Goal: Contribute content

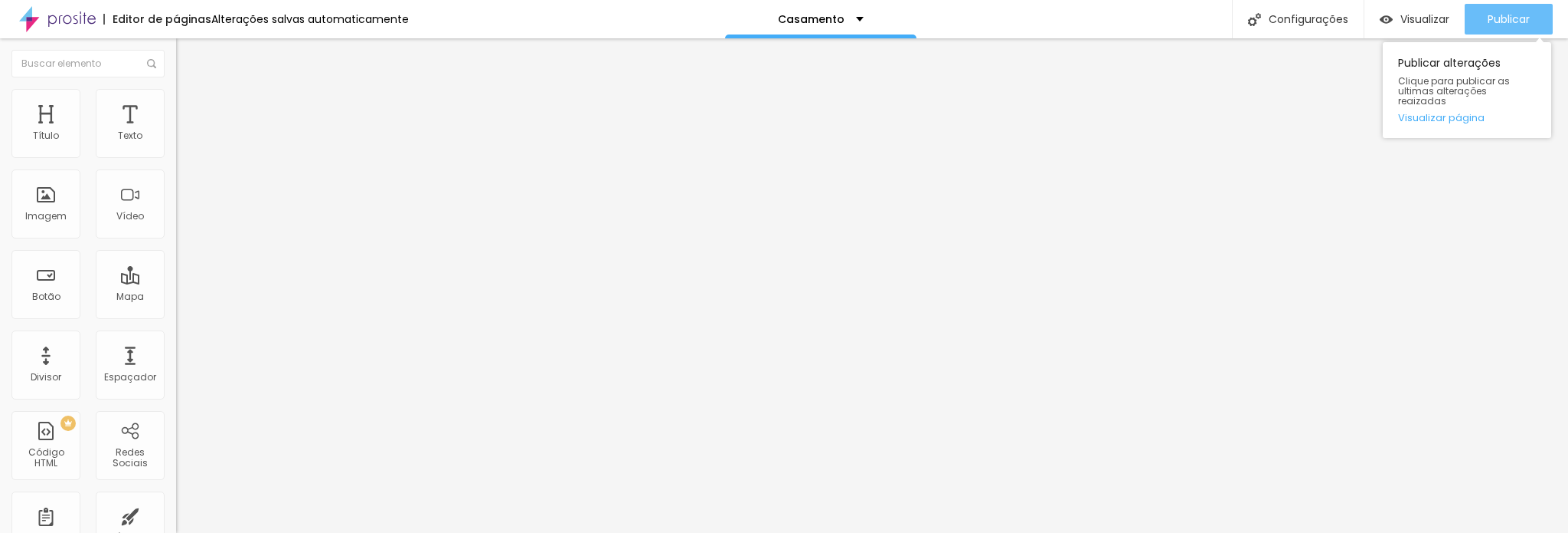
click at [1516, 13] on span "Publicar" at bounding box center [1509, 19] width 42 height 12
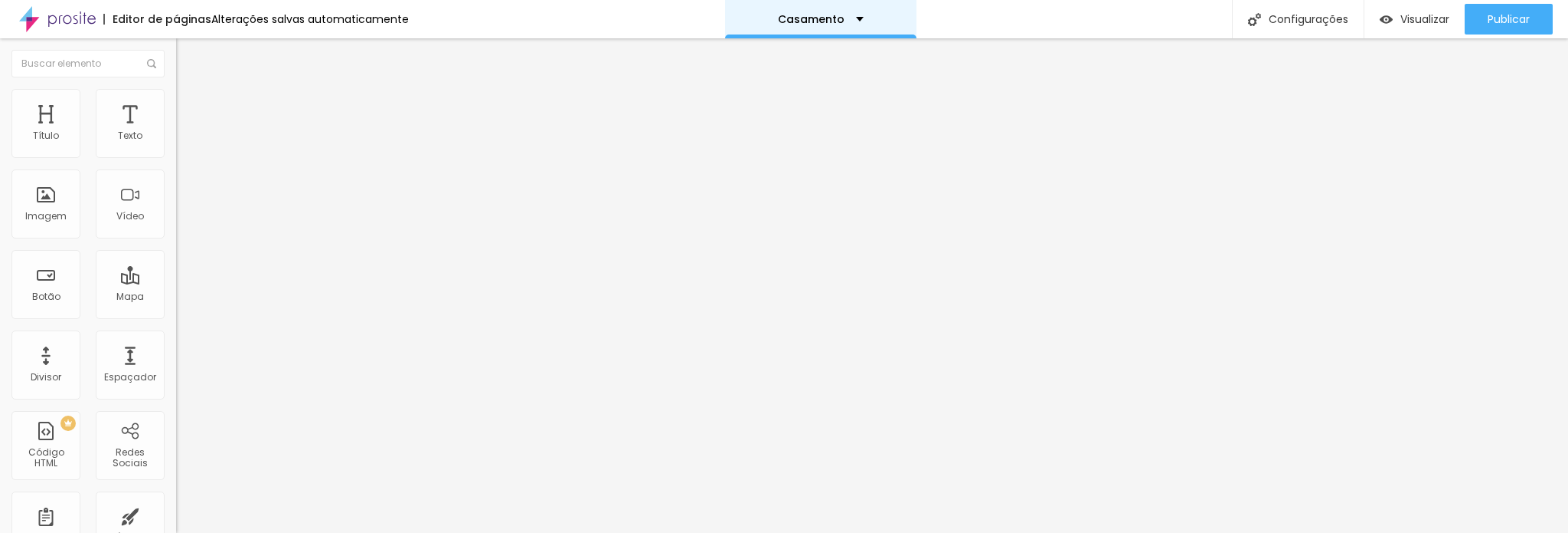
click at [825, 16] on p "Casamento" at bounding box center [812, 19] width 67 height 11
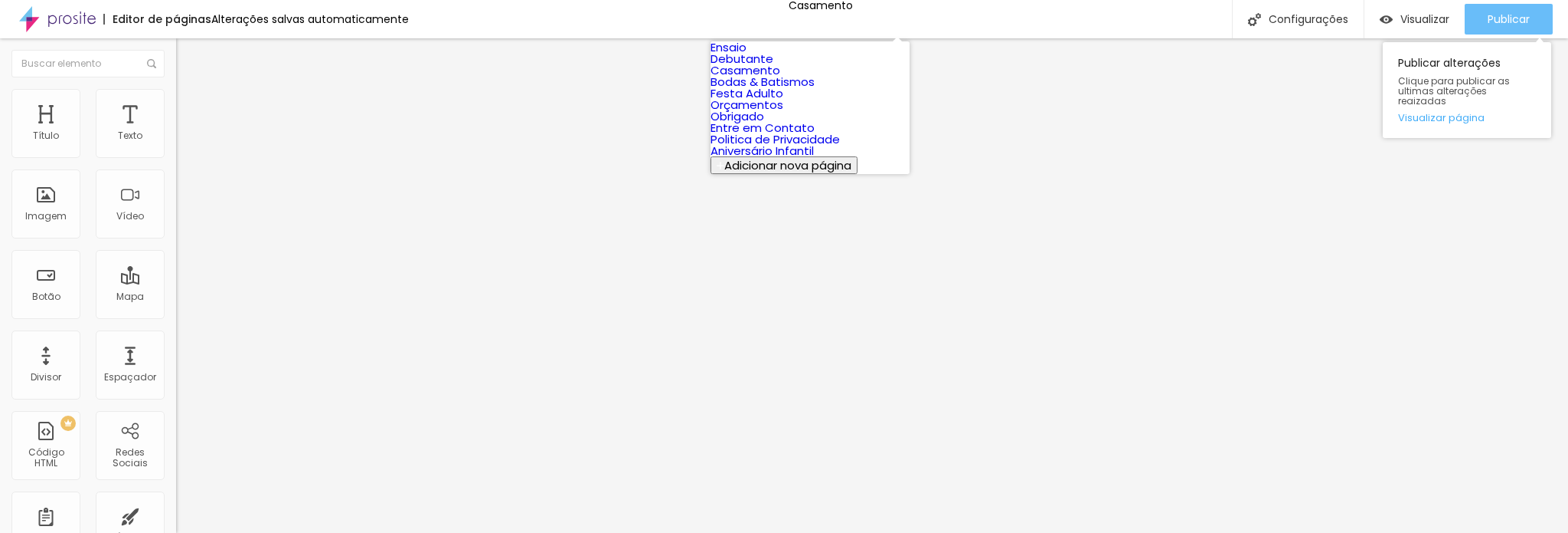
click at [1507, 18] on span "Publicar" at bounding box center [1509, 19] width 42 height 12
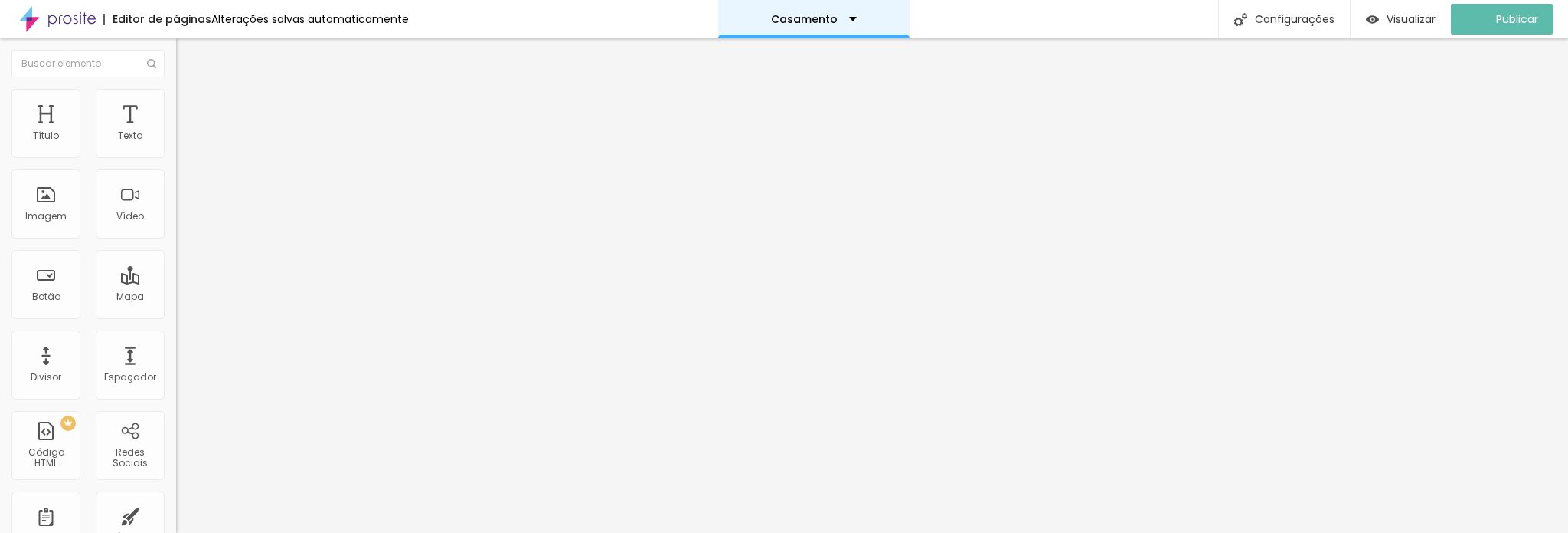
click at [853, 14] on div "Casamento" at bounding box center [814, 19] width 86 height 11
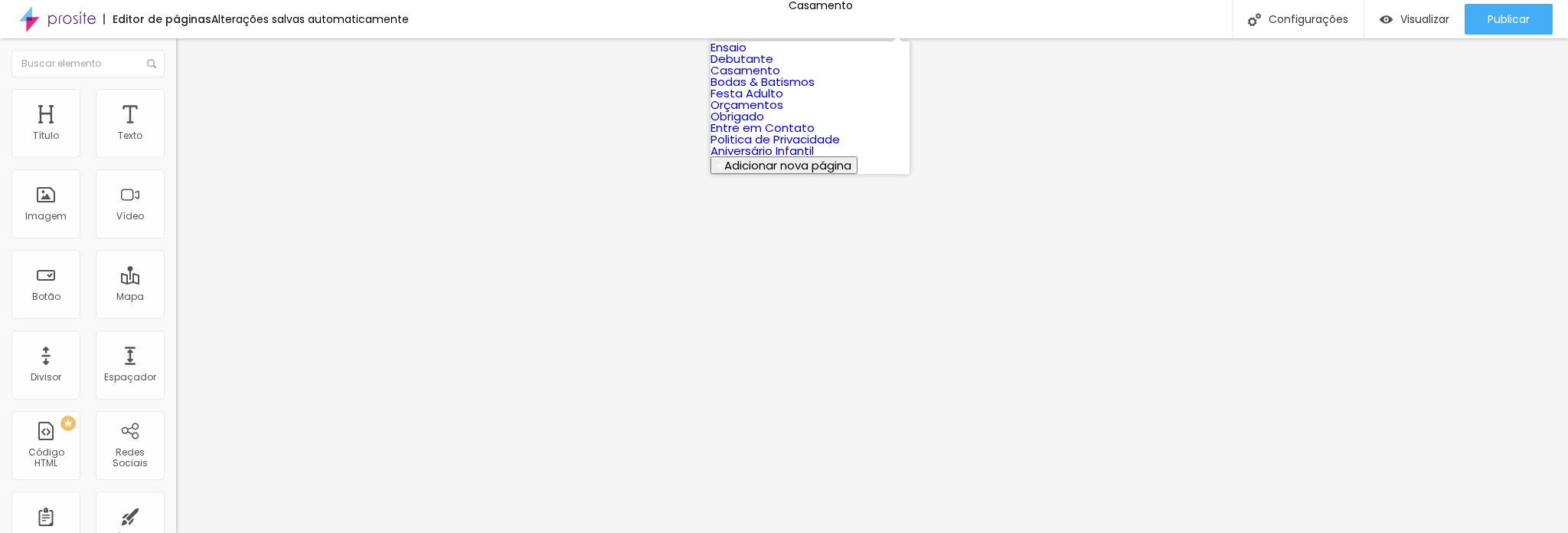
click at [773, 67] on link "Debutante" at bounding box center [743, 58] width 63 height 16
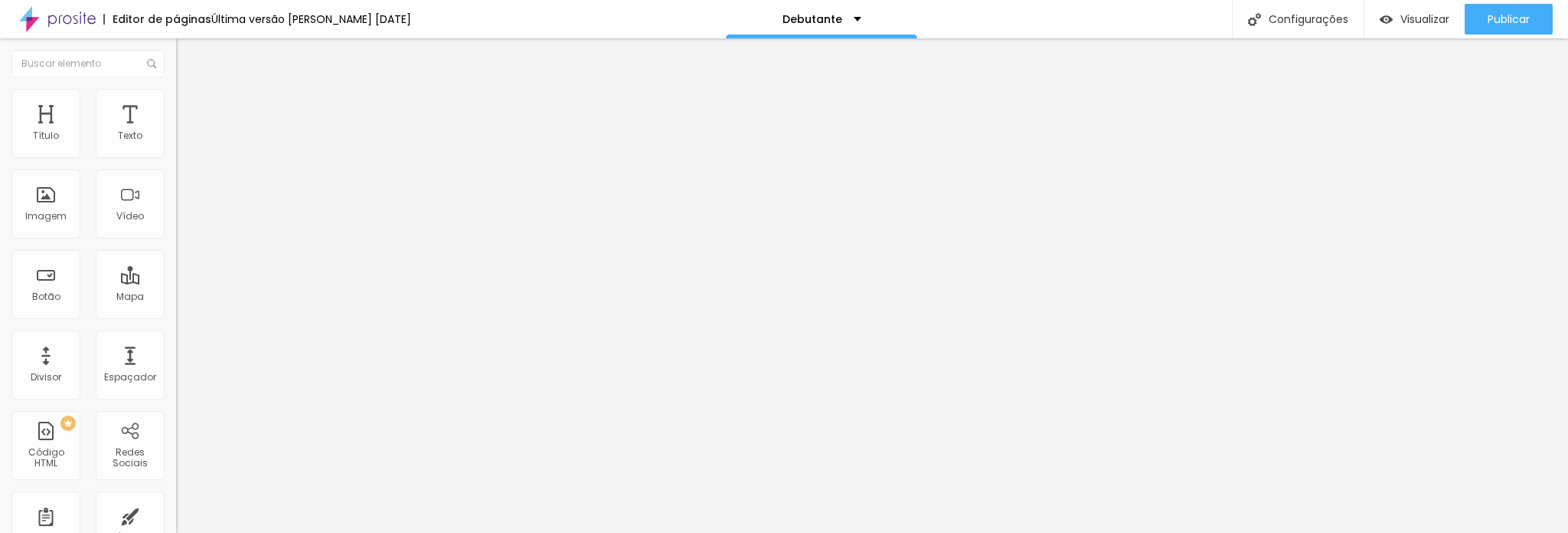
click at [177, 132] on span "Trocar imagem" at bounding box center [218, 124] width 84 height 13
